Goal: Find specific page/section: Find specific page/section

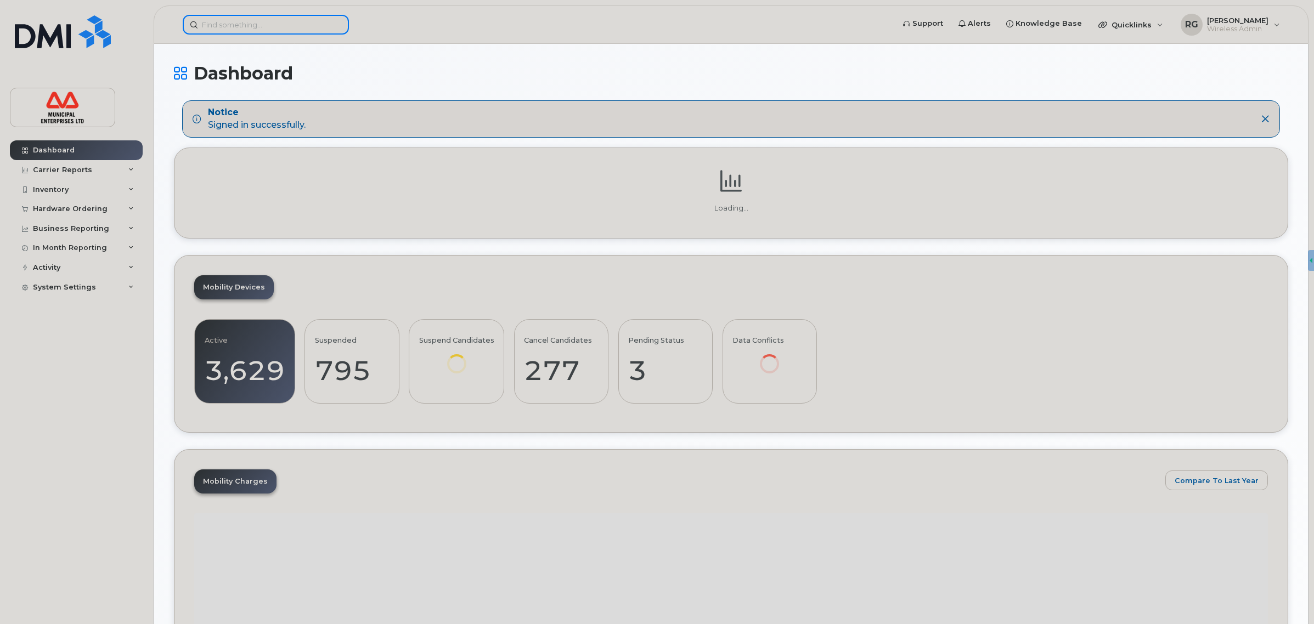
click at [235, 26] on input at bounding box center [266, 25] width 166 height 20
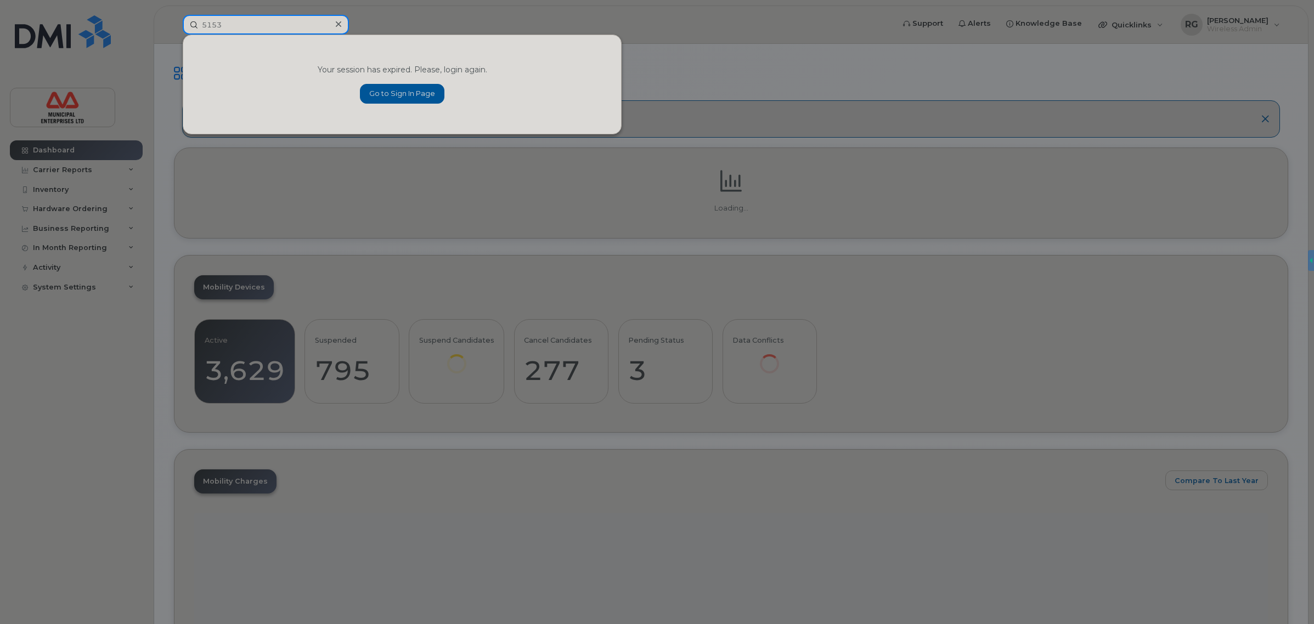
drag, startPoint x: 226, startPoint y: 26, endPoint x: 174, endPoint y: 23, distance: 52.2
click at [174, 27] on div "5153 Your session has expired. Please, login again. Go to Sign In Page" at bounding box center [534, 25] width 721 height 20
type input "5153"
click at [415, 99] on link "Go to Sign In Page" at bounding box center [402, 94] width 84 height 20
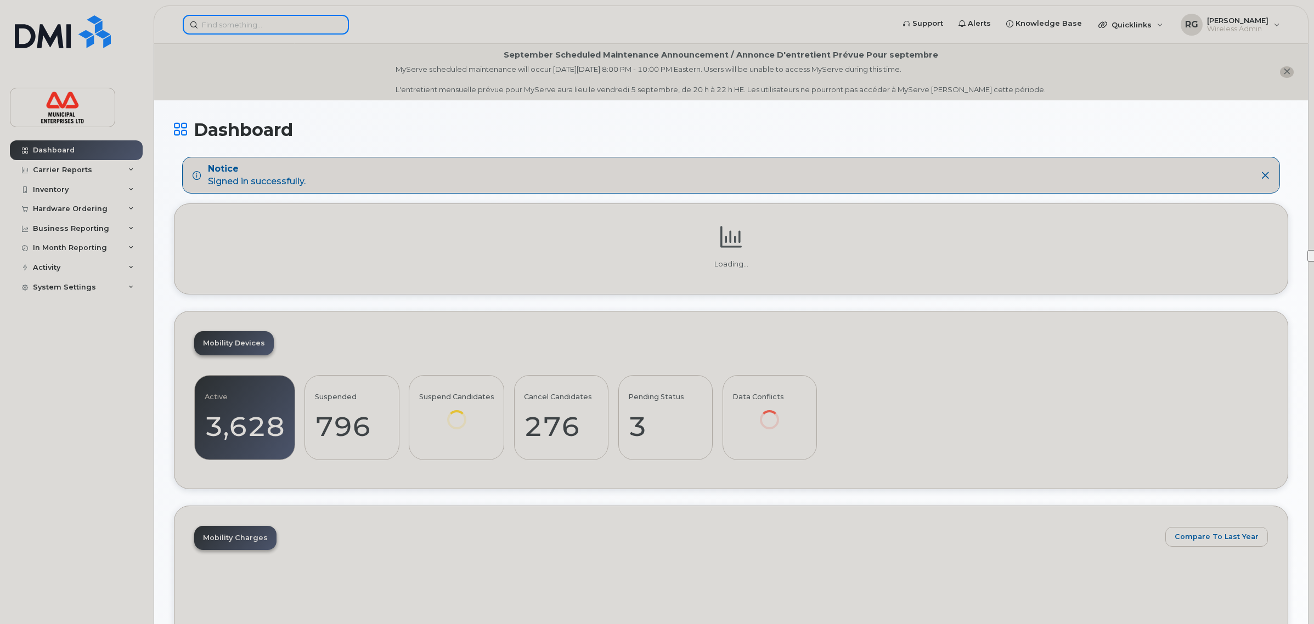
click at [234, 30] on input at bounding box center [266, 25] width 166 height 20
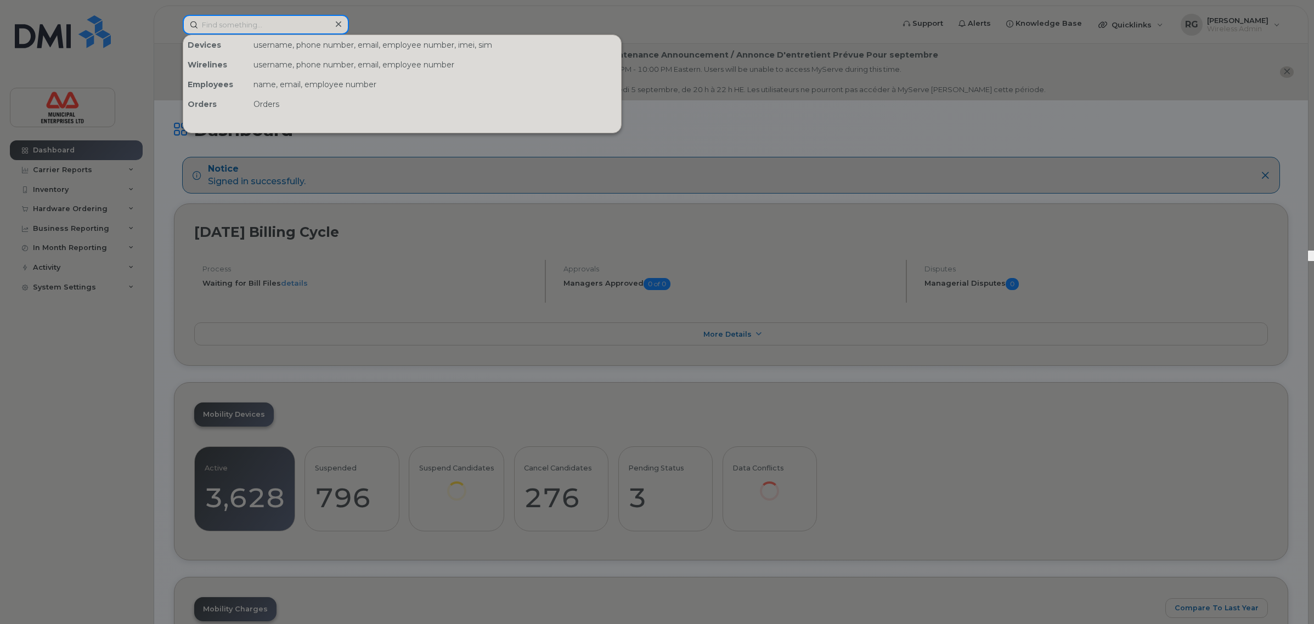
paste input "5153"
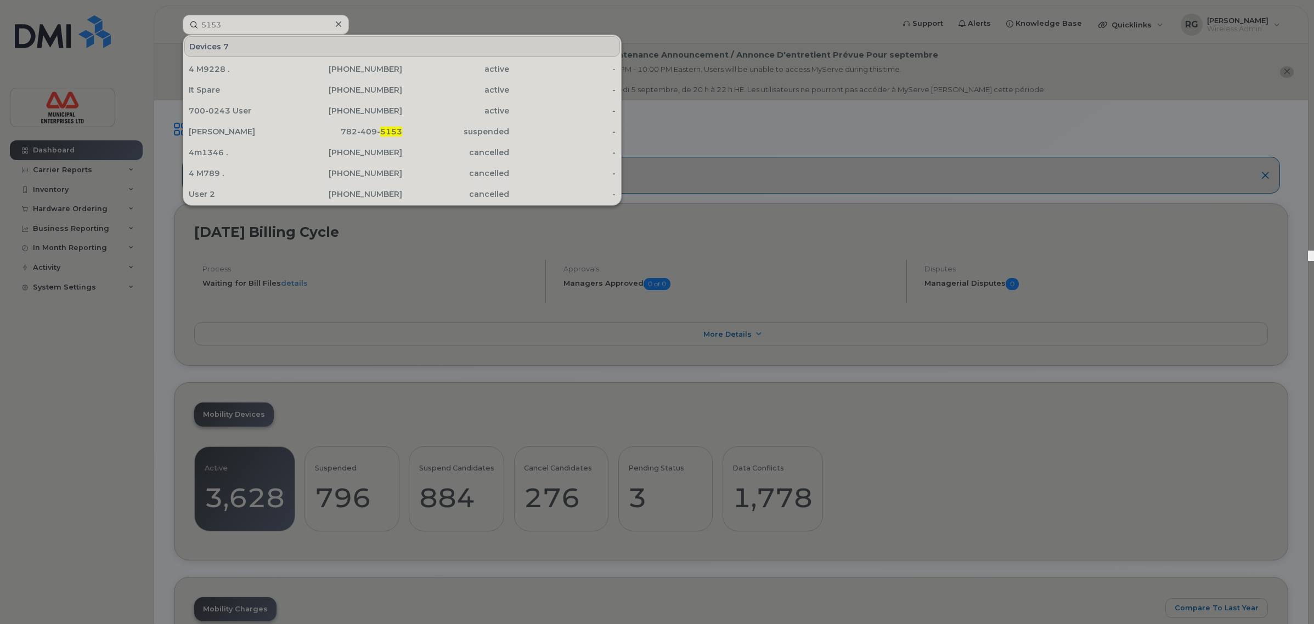
click at [399, 14] on div at bounding box center [657, 312] width 1314 height 624
drag, startPoint x: 243, startPoint y: 26, endPoint x: 93, endPoint y: 25, distance: 149.8
click at [174, 25] on div "5153 Devices 7 4 M9228 . [PHONE_NUMBER] active - It Spare [PHONE_NUMBER] active…" at bounding box center [534, 25] width 721 height 20
click at [234, 23] on input "5153" at bounding box center [266, 25] width 166 height 20
drag, startPoint x: 228, startPoint y: 26, endPoint x: 174, endPoint y: 30, distance: 53.4
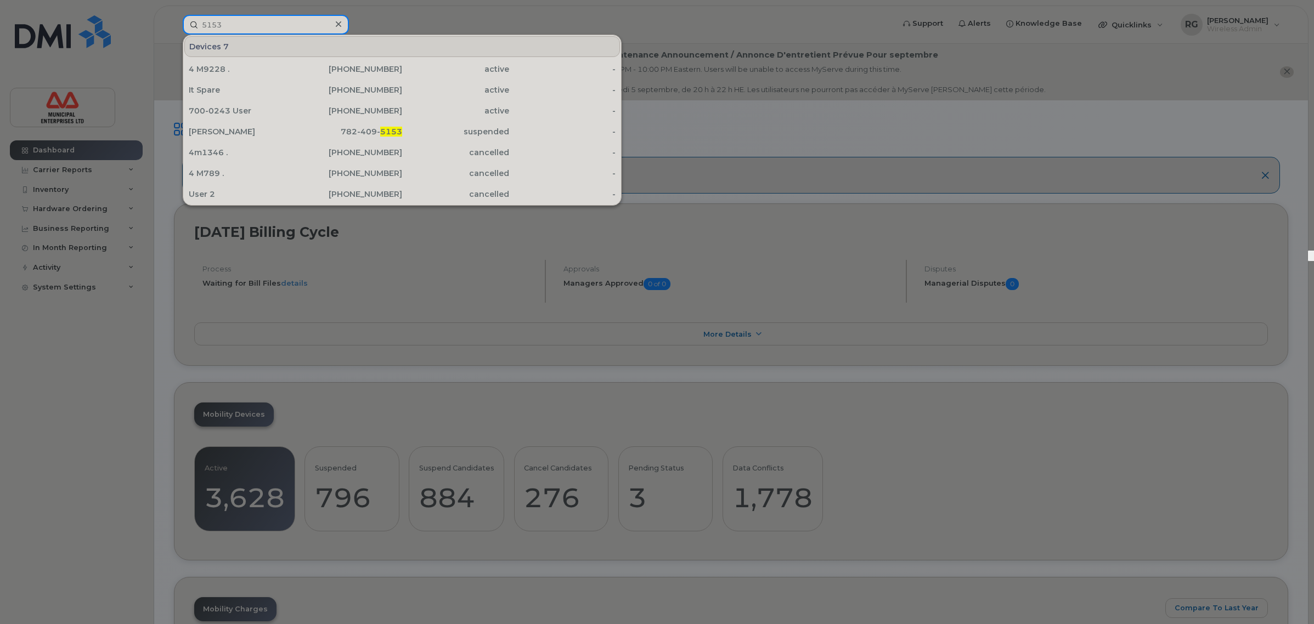
click at [184, 30] on input "5153" at bounding box center [266, 25] width 166 height 20
paste input "[PERSON_NAME]"
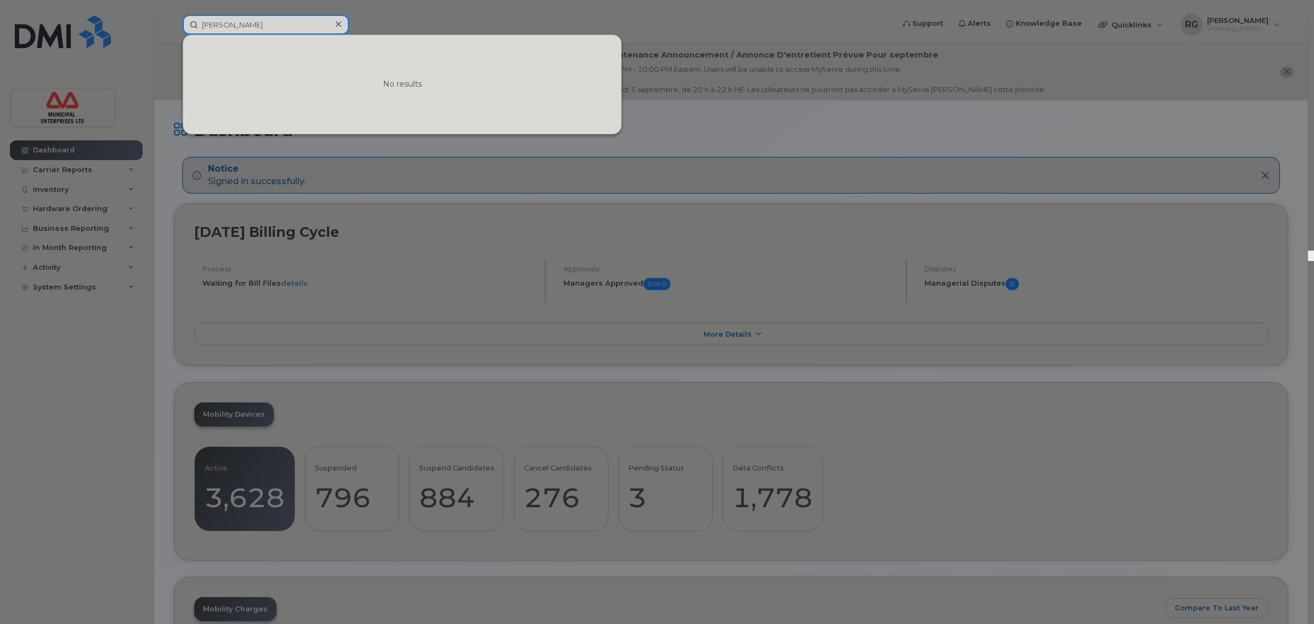
click at [255, 21] on input "[PERSON_NAME]" at bounding box center [266, 25] width 166 height 20
drag, startPoint x: 273, startPoint y: 26, endPoint x: 189, endPoint y: 26, distance: 83.4
click at [189, 26] on input "[PERSON_NAME]" at bounding box center [266, 25] width 166 height 20
paste input "MONTH DAY YEAR SUSPENDED"
drag, startPoint x: 269, startPoint y: 23, endPoint x: 46, endPoint y: 26, distance: 223.9
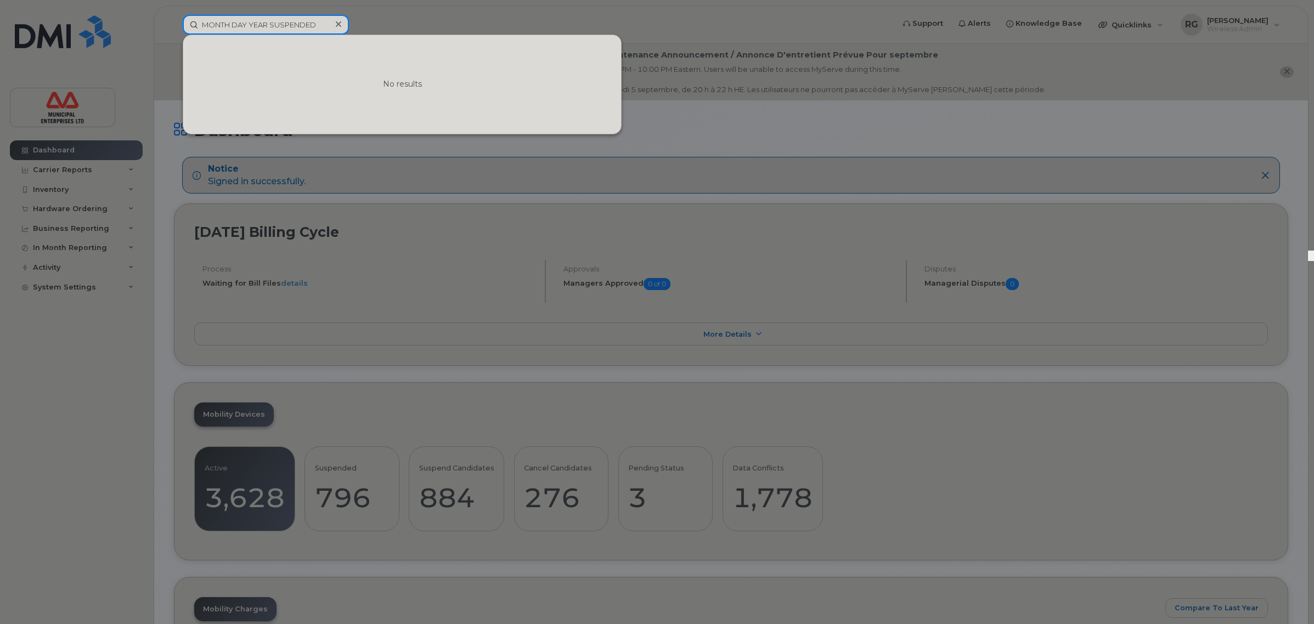
click at [174, 27] on div "MONTH DAY YEAR SUSPENDED No results" at bounding box center [534, 25] width 721 height 20
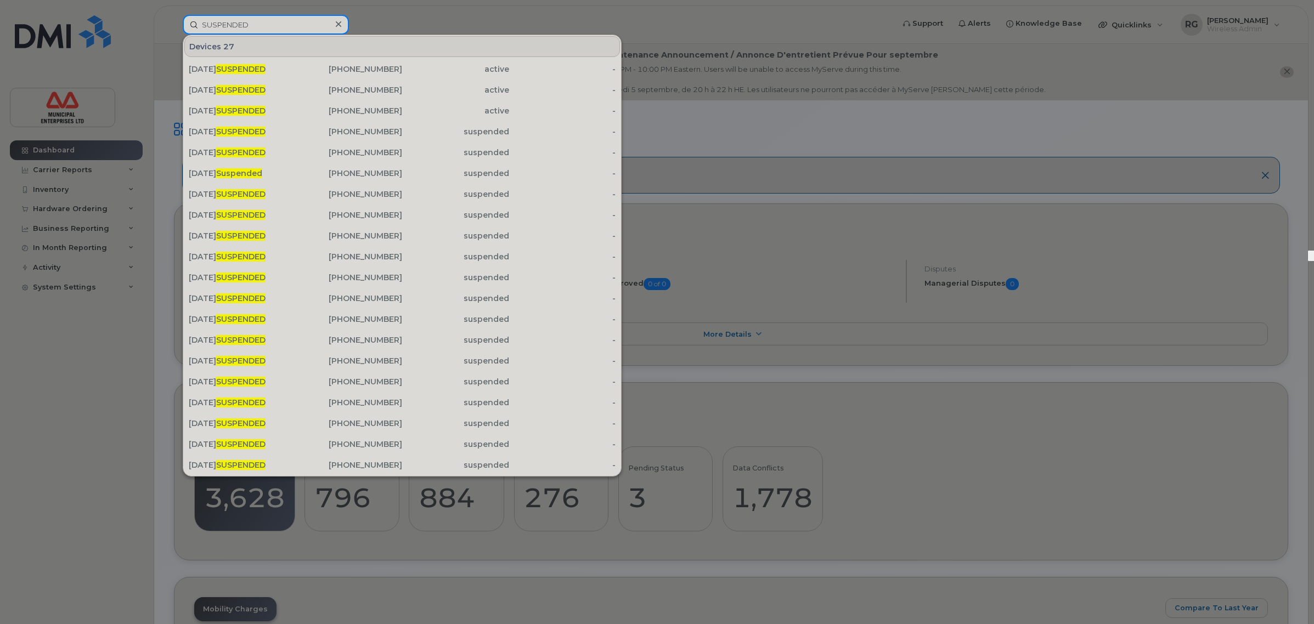
type input "SUSPENDED"
